Goal: Transaction & Acquisition: Purchase product/service

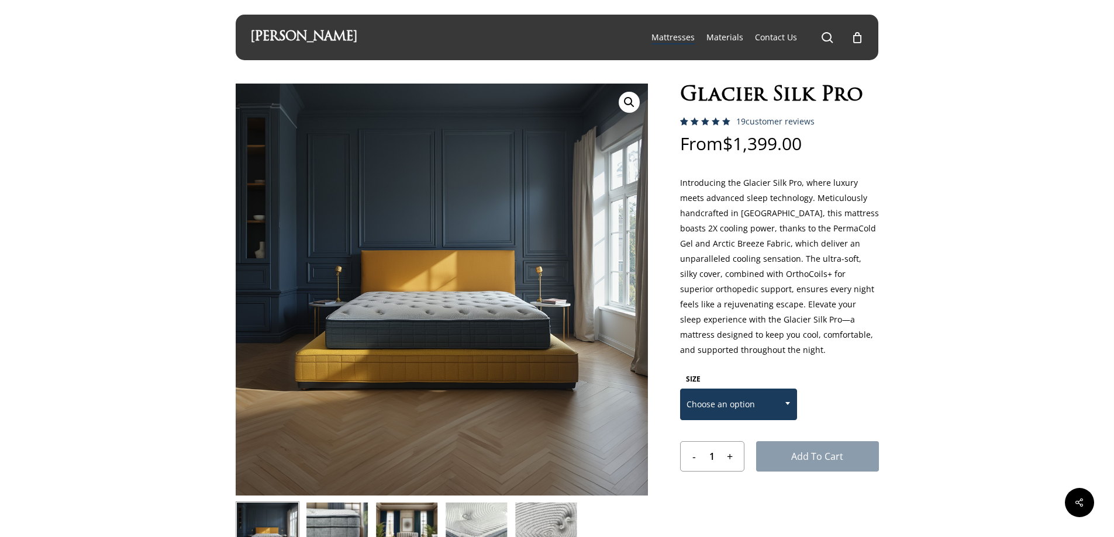
click at [758, 405] on span "Choose an option" at bounding box center [739, 404] width 116 height 25
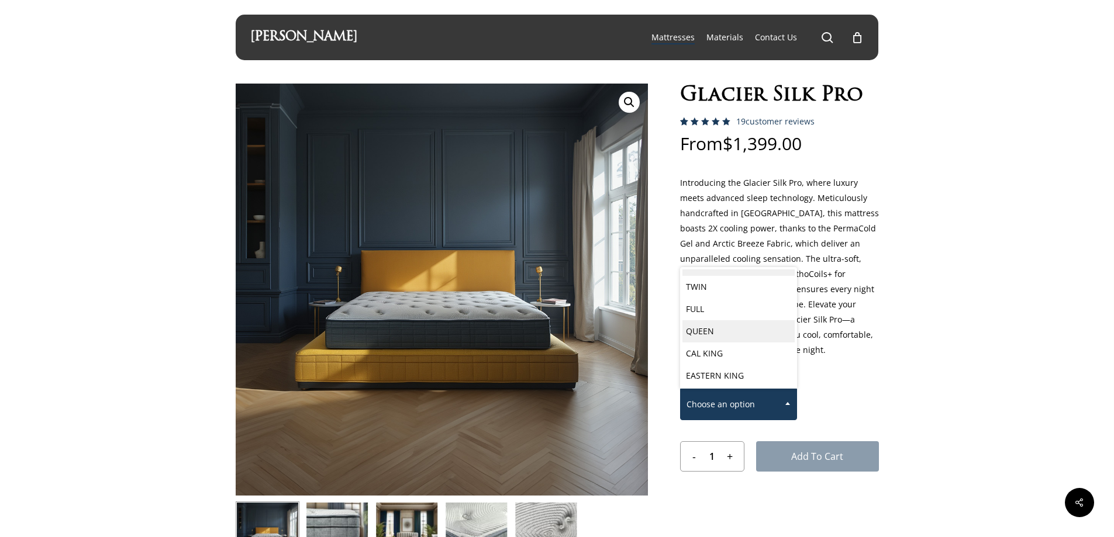
scroll to position [16, 0]
select select "EASTERN KING"
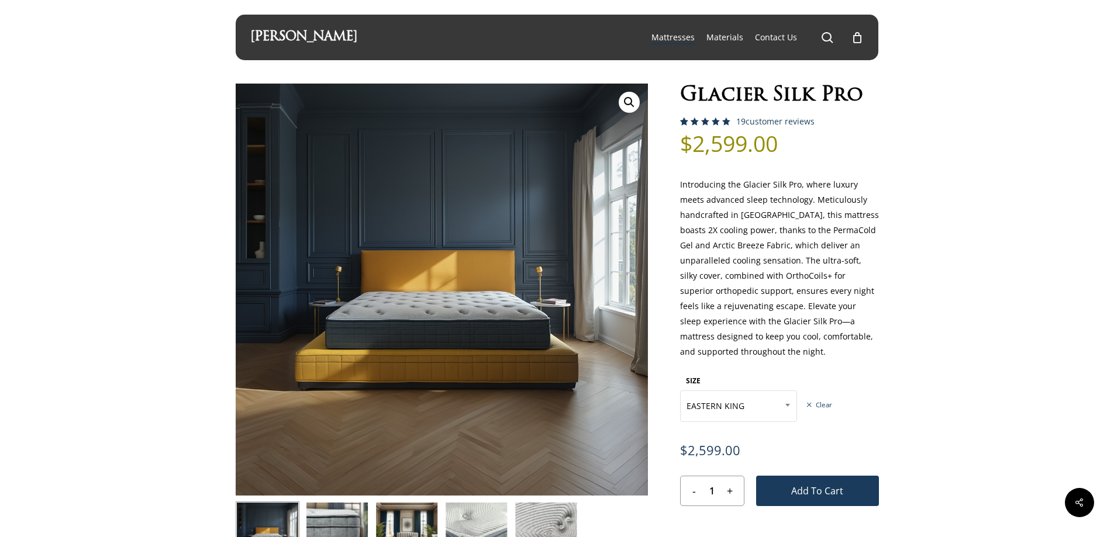
click at [820, 97] on h1 "Glacier Silk Pro" at bounding box center [779, 96] width 199 height 25
copy div "Glacier Silk Pro"
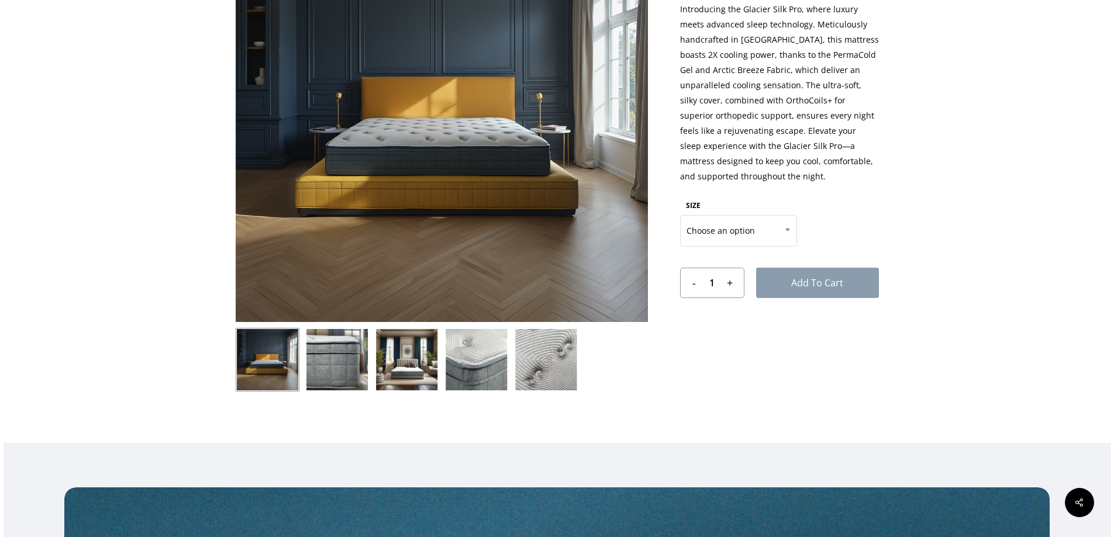
scroll to position [175, 0]
